Goal: Find specific page/section: Find specific page/section

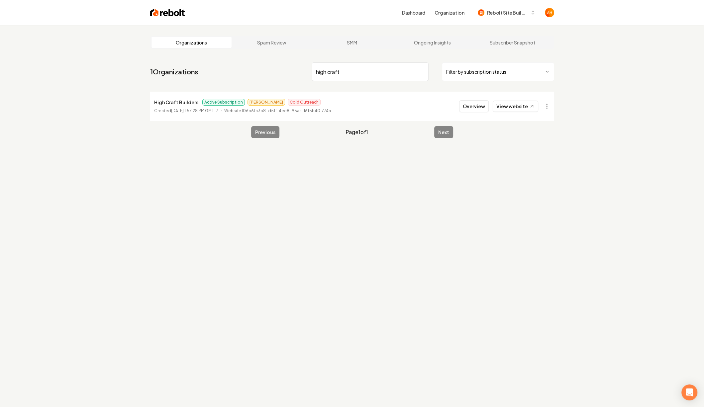
click at [339, 76] on input "high craft" at bounding box center [370, 71] width 117 height 19
type input "nicks"
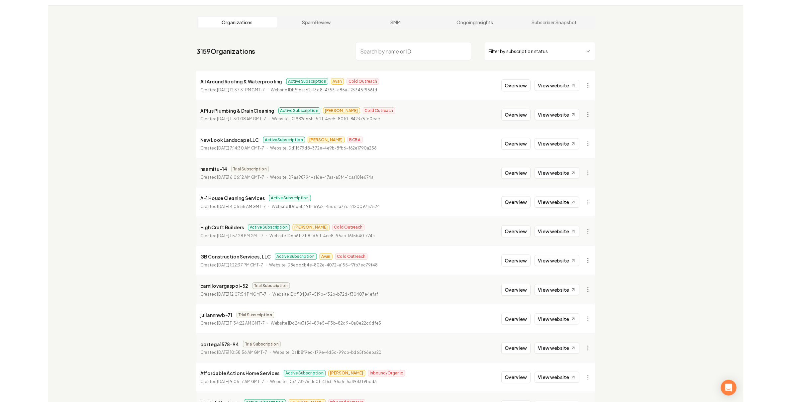
scroll to position [11, 0]
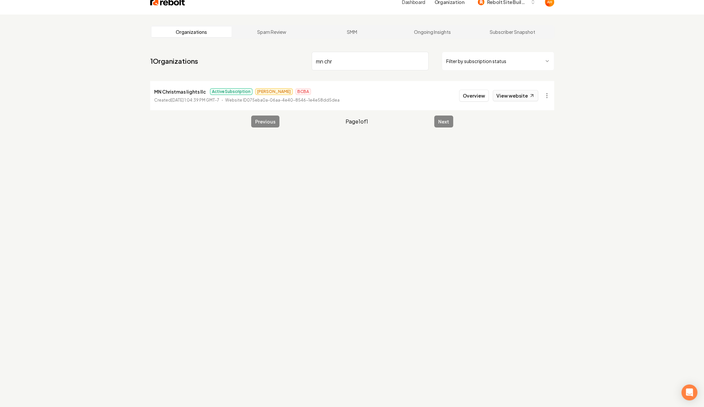
click at [527, 93] on link "View website" at bounding box center [516, 95] width 46 height 11
click at [339, 56] on input "mn chr" at bounding box center [370, 61] width 117 height 19
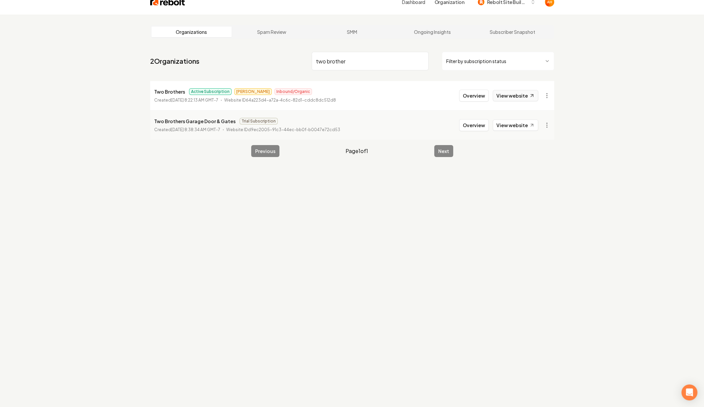
click at [509, 91] on link "View website" at bounding box center [516, 95] width 46 height 11
click at [351, 62] on input "two brother" at bounding box center [370, 61] width 117 height 19
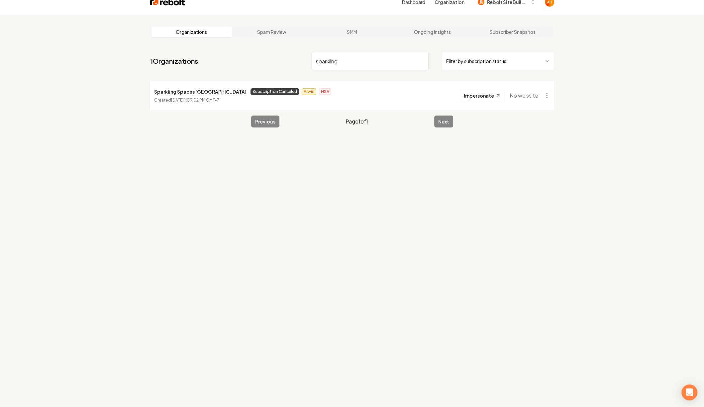
click at [374, 38] on div "Organizations Spam Review SMM Ongoing Insights Subscriber Snapshot" at bounding box center [352, 31] width 404 height 13
click at [372, 60] on input "sparkling" at bounding box center [370, 61] width 117 height 19
type input "a"
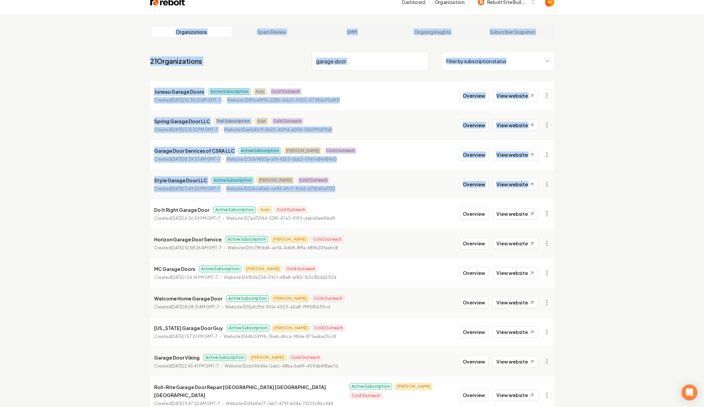
drag, startPoint x: 571, startPoint y: 172, endPoint x: 189, endPoint y: 25, distance: 409.4
click at [189, 25] on div "Organizations Spam Review SMM Ongoing Insights Subscriber Snapshot 21 Organizat…" at bounding box center [352, 376] width 704 height 723
click at [332, 119] on div "Spring Garage Door LLC Trial Subscription Avan Cold Outreach" at bounding box center [243, 121] width 178 height 8
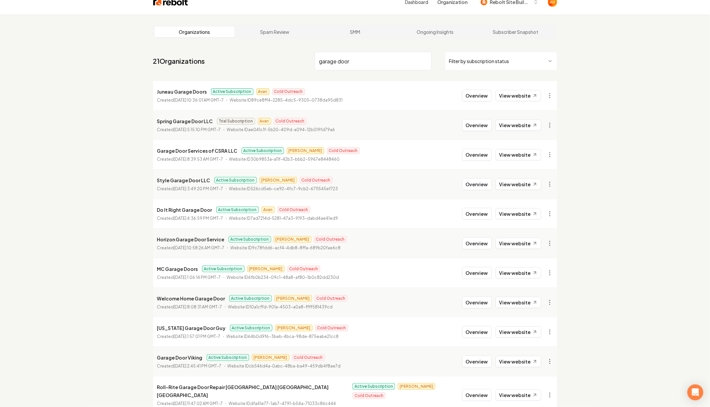
click at [357, 61] on input "garage door" at bounding box center [373, 61] width 117 height 19
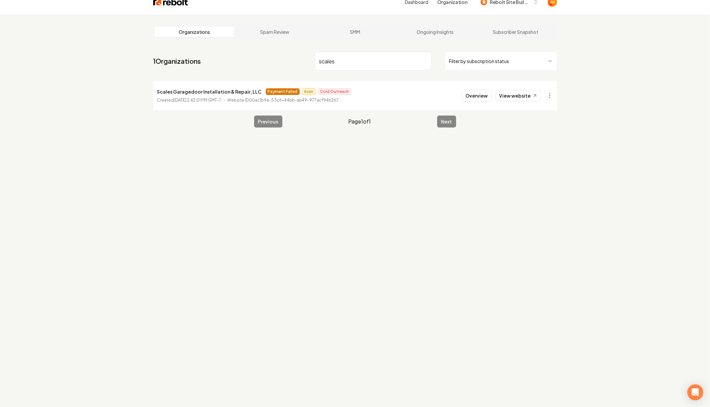
click at [381, 61] on input "scales" at bounding box center [373, 61] width 117 height 19
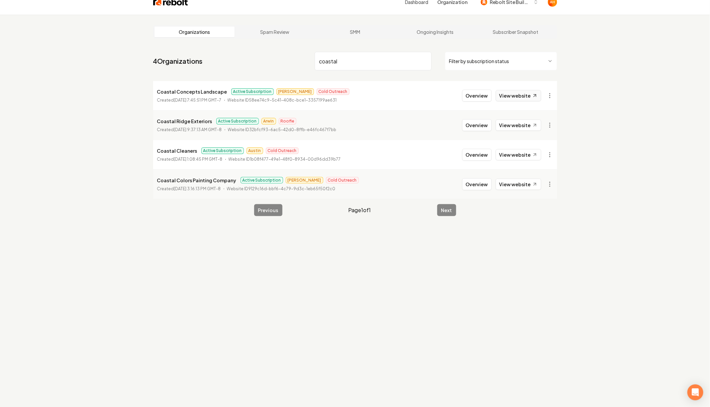
click at [523, 94] on link "View website" at bounding box center [519, 95] width 46 height 11
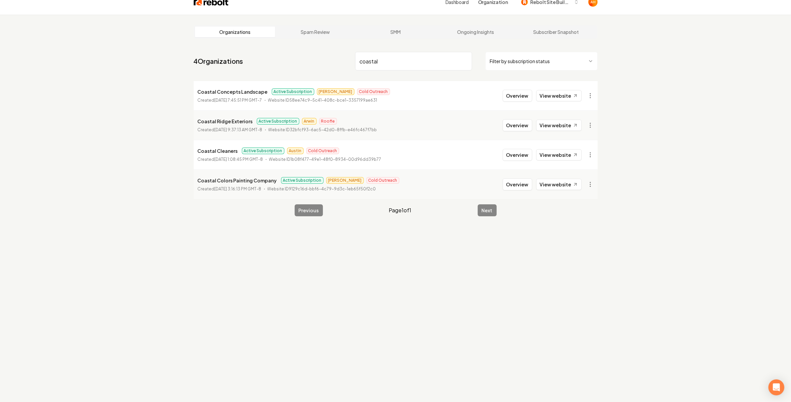
click at [387, 64] on input "coastal" at bounding box center [413, 61] width 117 height 19
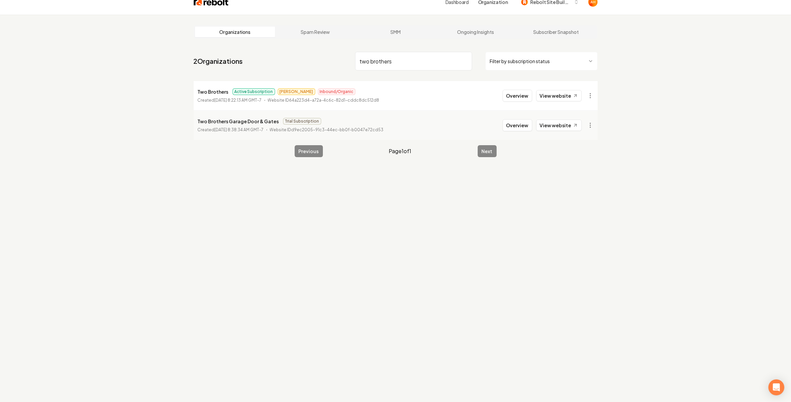
click at [558, 94] on link "View website" at bounding box center [559, 95] width 46 height 11
click at [384, 60] on input "two brothers" at bounding box center [413, 61] width 117 height 19
type input "s"
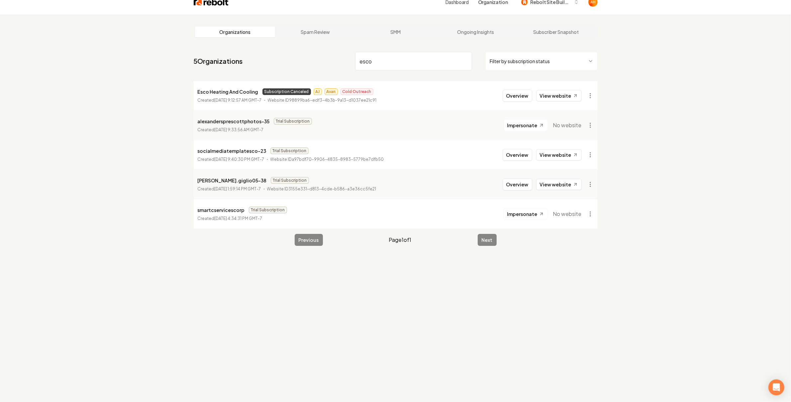
click at [422, 66] on input "esco" at bounding box center [413, 61] width 117 height 19
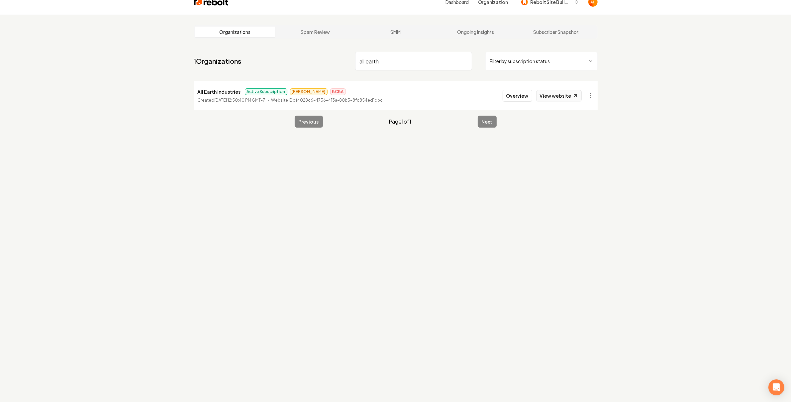
type input "all earth"
click at [574, 93] on icon at bounding box center [575, 96] width 6 height 6
